Goal: Task Accomplishment & Management: Use online tool/utility

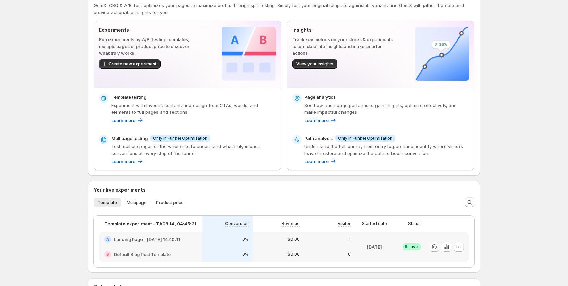
scroll to position [34, 0]
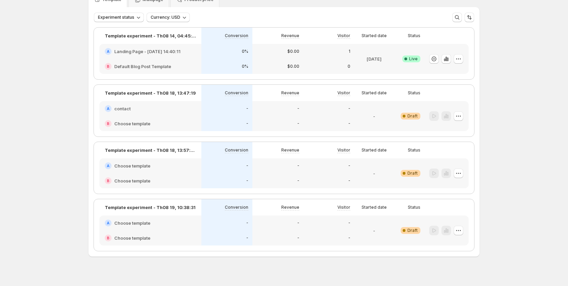
click at [144, 58] on div "A Landing Page - [DATE] 14:40:11" at bounding box center [150, 51] width 102 height 15
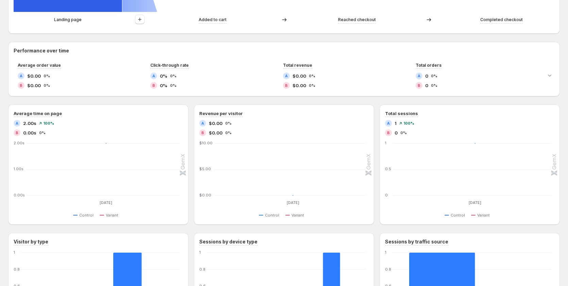
scroll to position [329, 0]
